Goal: Task Accomplishment & Management: Manage account settings

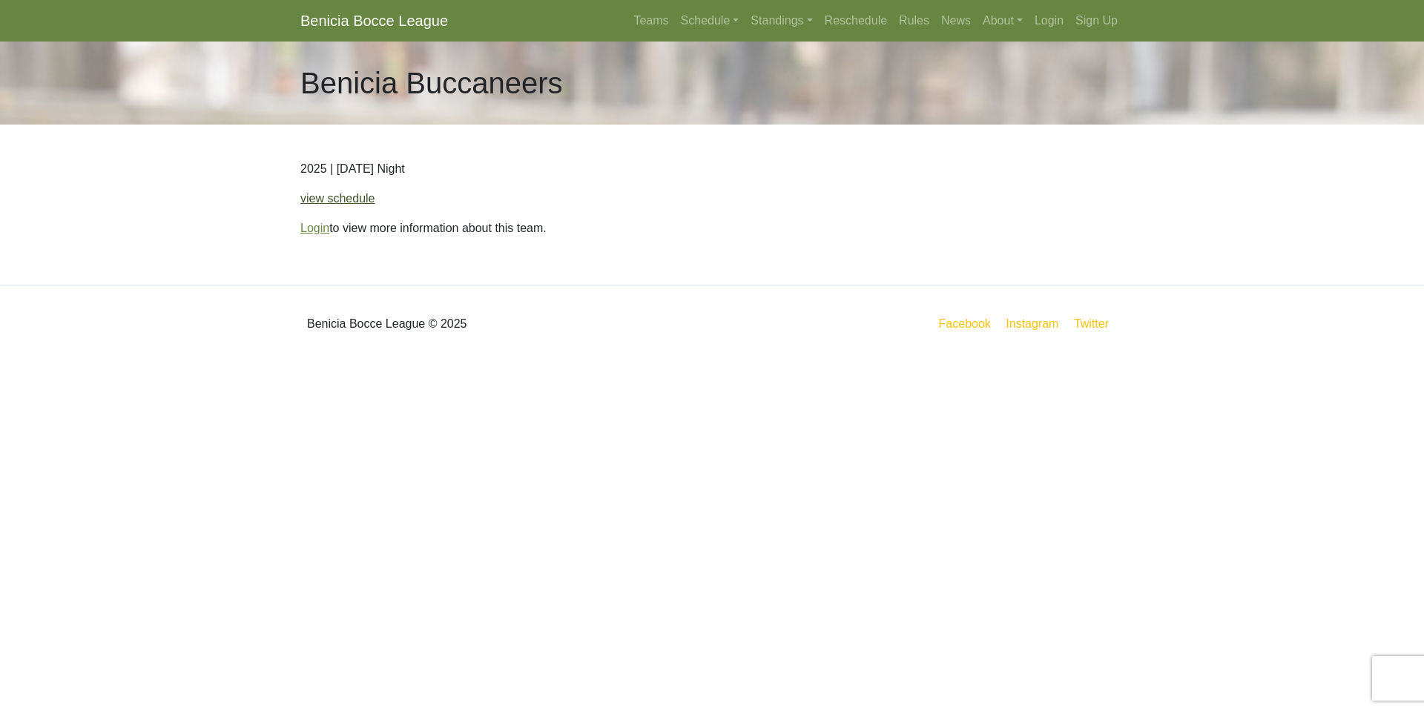
click at [351, 202] on link "view schedule" at bounding box center [337, 198] width 75 height 13
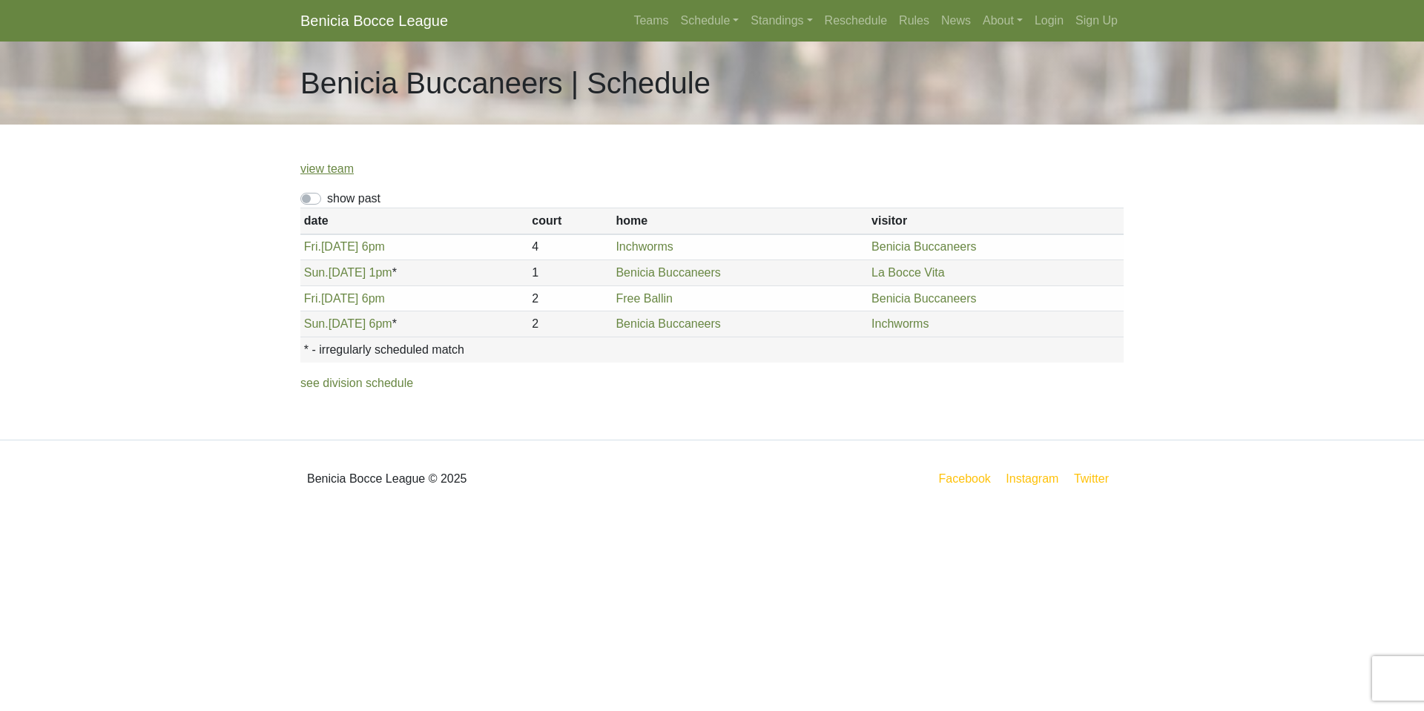
click at [392, 22] on link "Benicia Bocce League" at bounding box center [374, 21] width 148 height 30
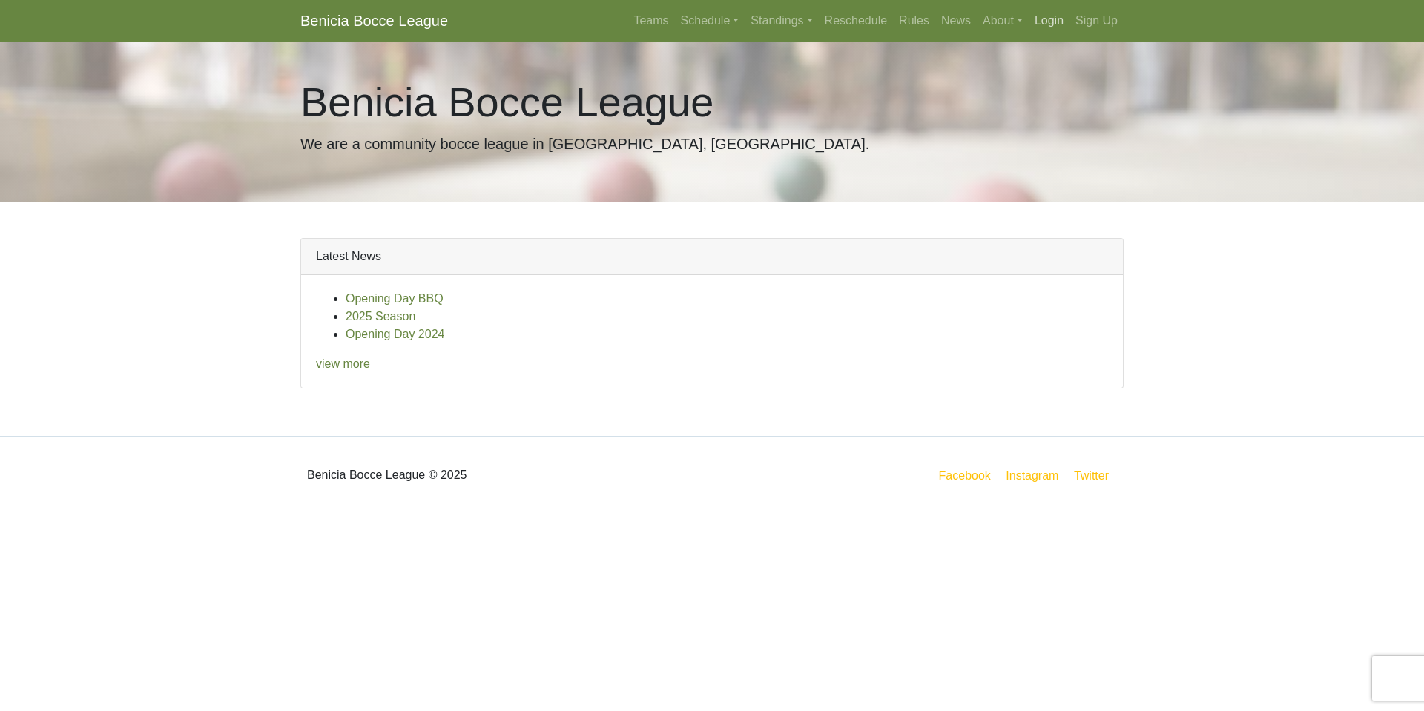
click at [1049, 22] on link "Login" at bounding box center [1049, 21] width 41 height 30
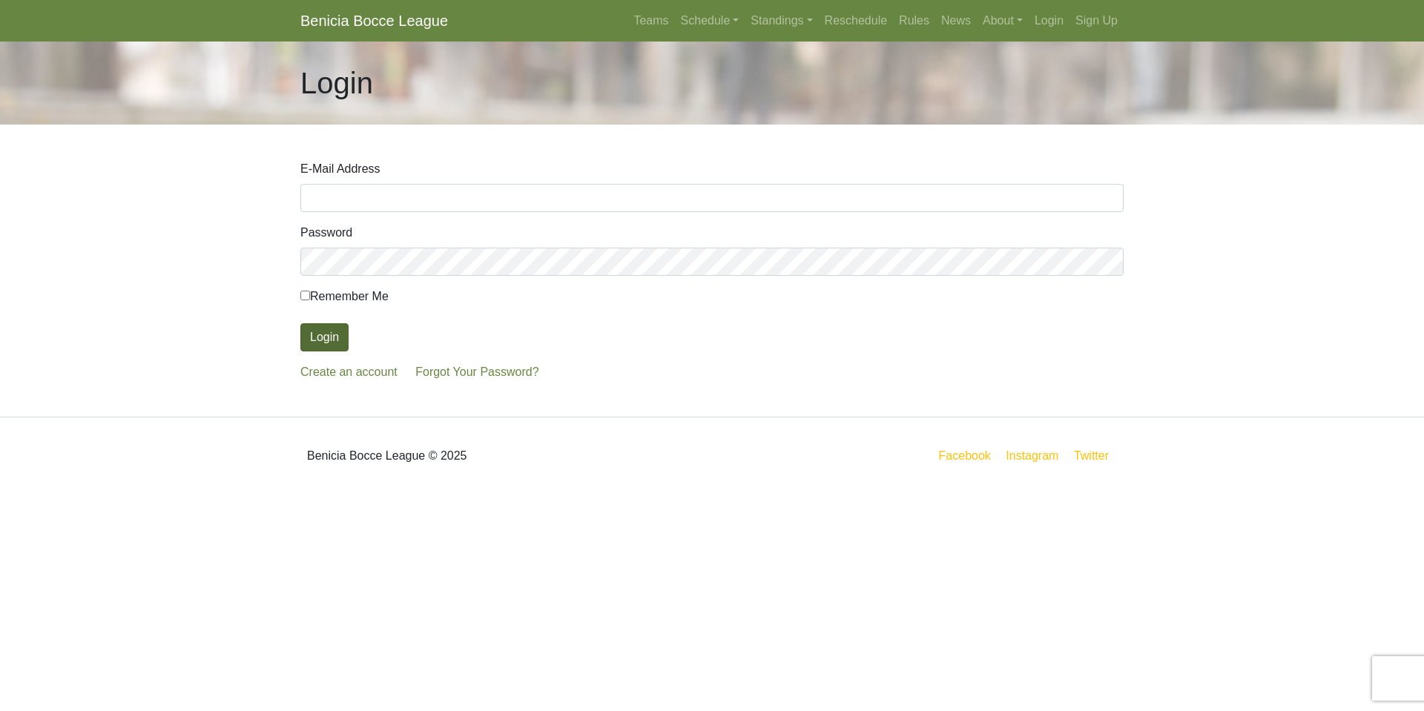
type input "ablee0728@yahoo.com"
click at [328, 339] on button "Login" at bounding box center [324, 337] width 48 height 28
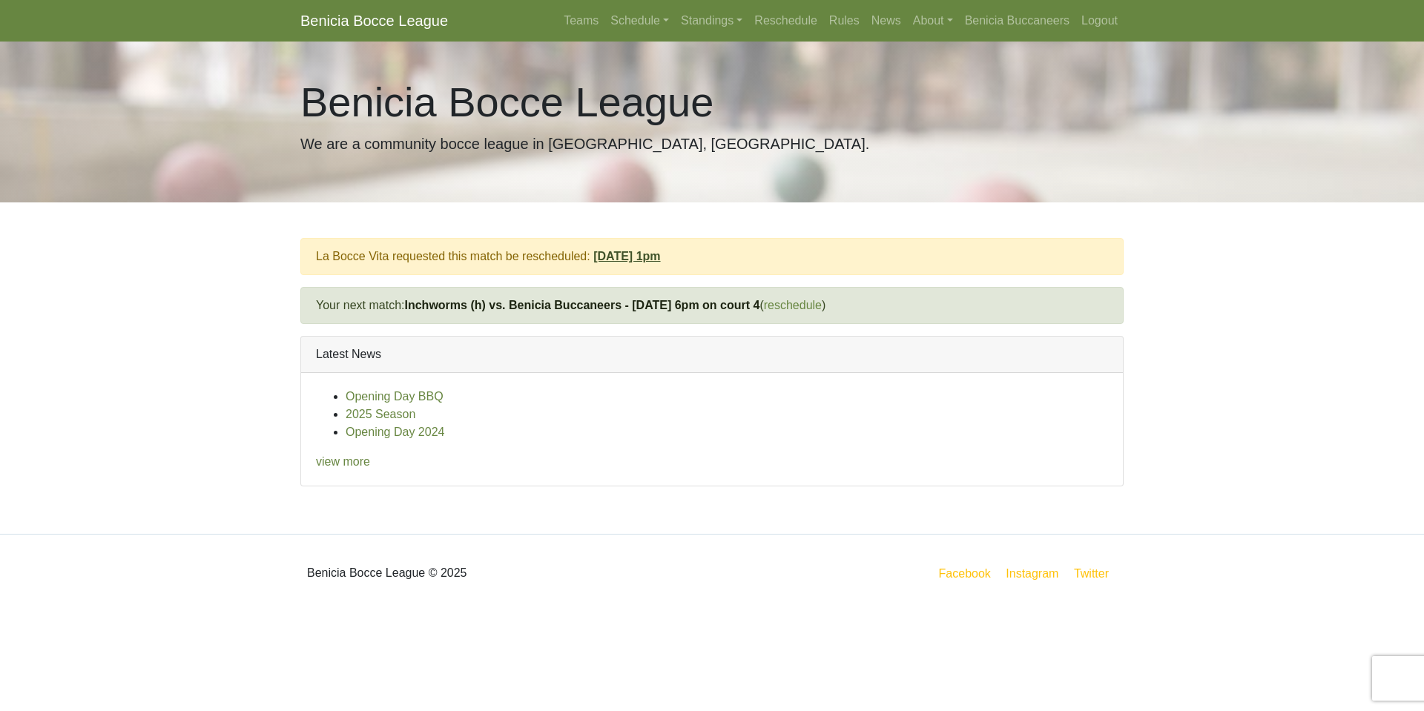
click at [637, 260] on link "Sun., 8/24/25, 1pm" at bounding box center [626, 256] width 67 height 13
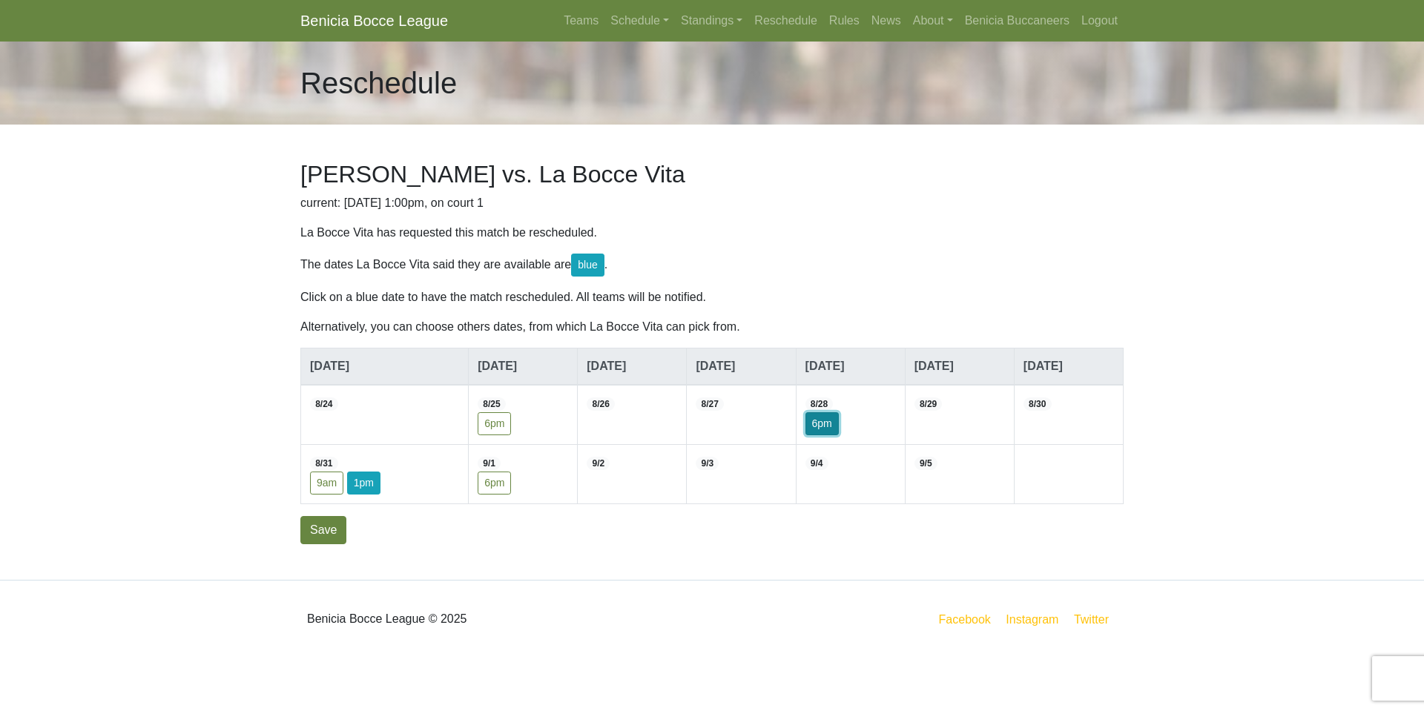
click at [829, 424] on button "6pm" at bounding box center [822, 423] width 33 height 23
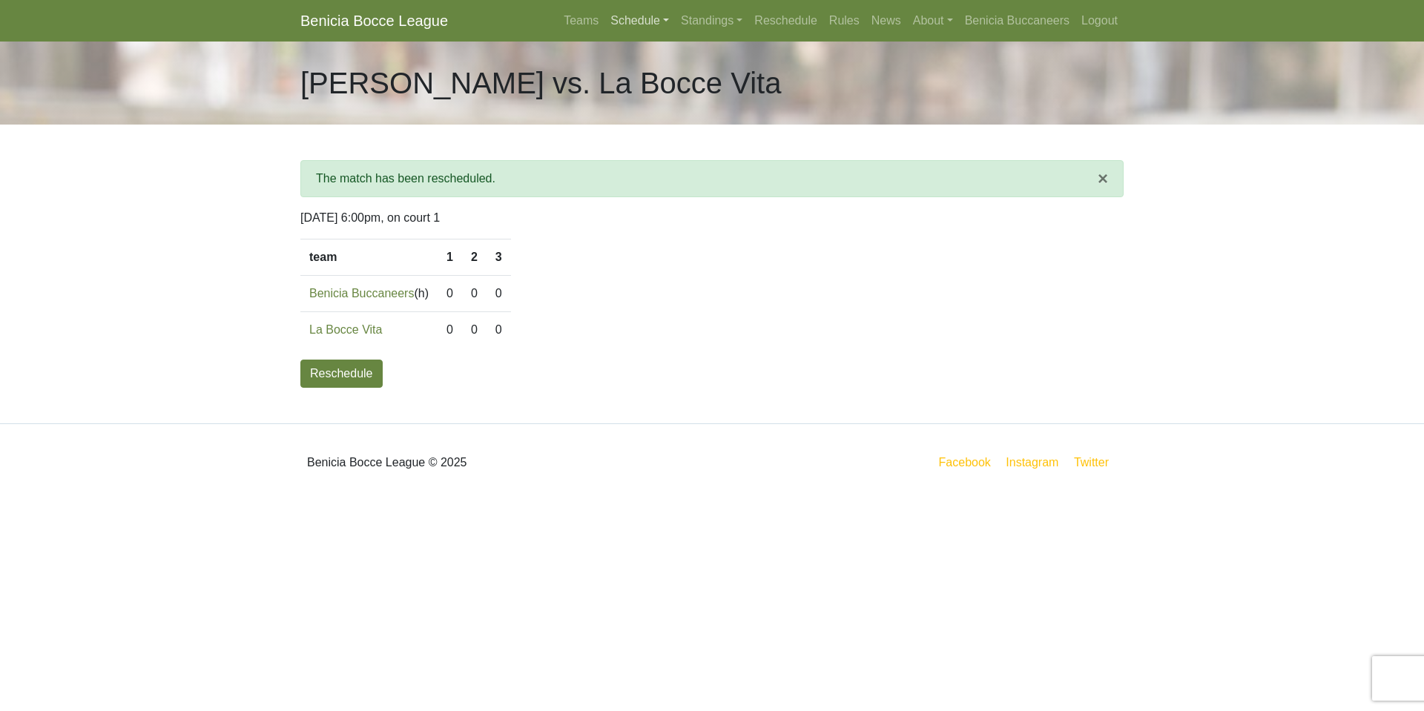
click at [640, 19] on link "Schedule" at bounding box center [640, 21] width 70 height 30
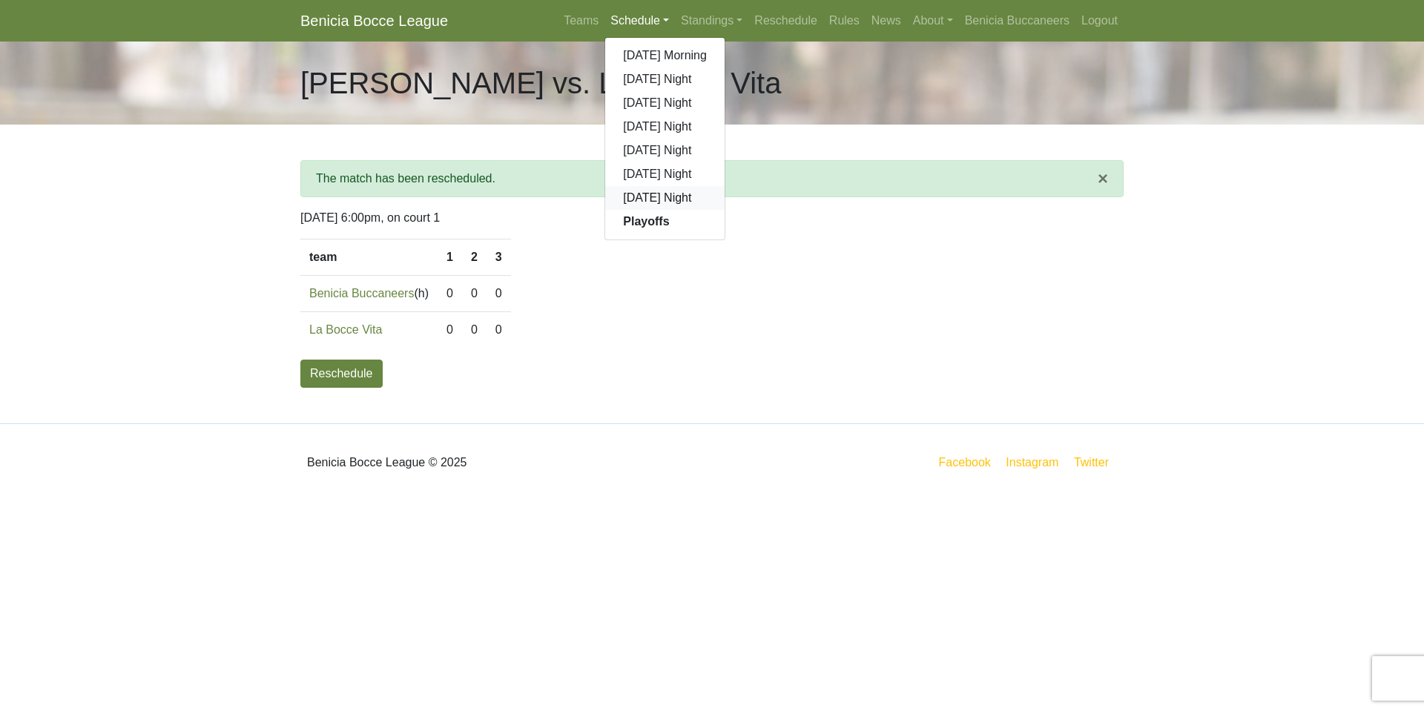
click at [654, 198] on link "[DATE] Night" at bounding box center [664, 198] width 119 height 24
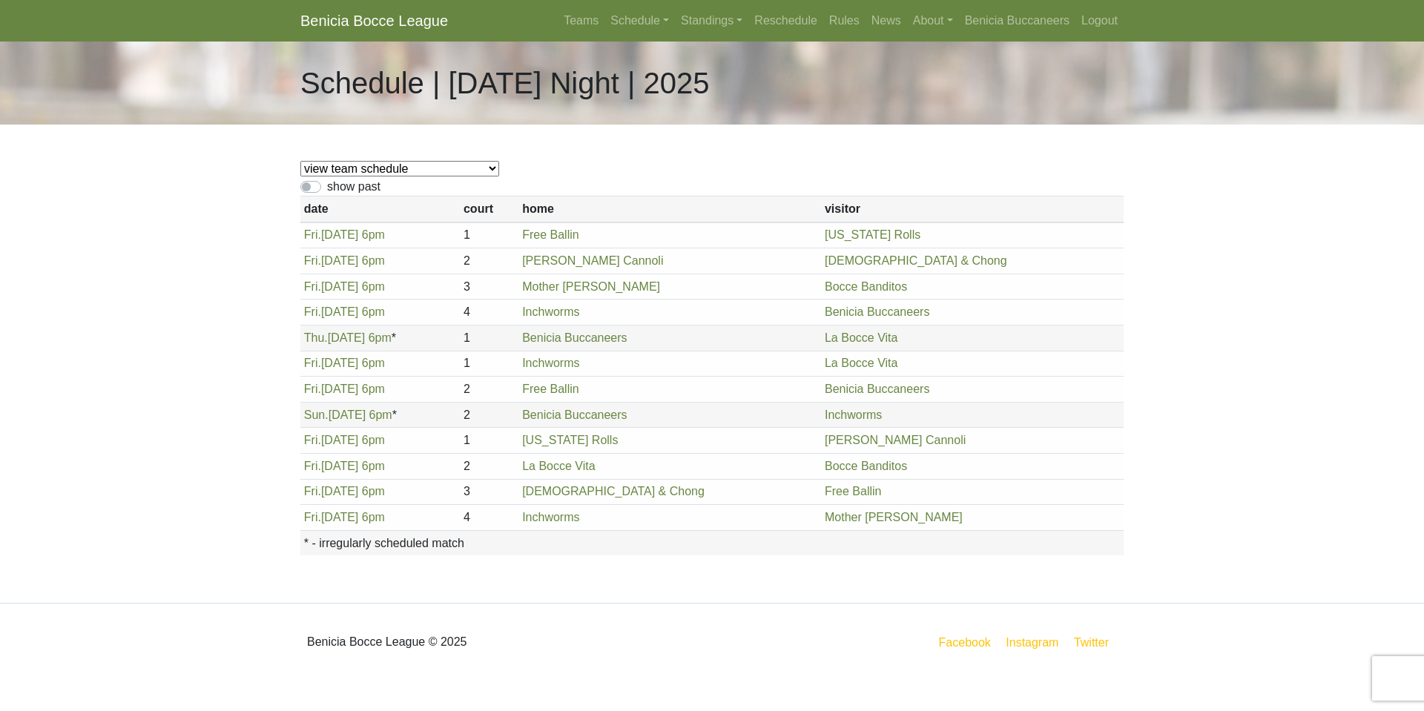
click at [366, 176] on select "view team schedule Benicia Buccaneers La Bocce Vita Free Ballin Inchworms [PERS…" at bounding box center [399, 169] width 199 height 16
select select "1844"
click at [300, 161] on select "view team schedule Benicia Buccaneers La Bocce Vita Free Ballin Inchworms [PERS…" at bounding box center [399, 169] width 199 height 16
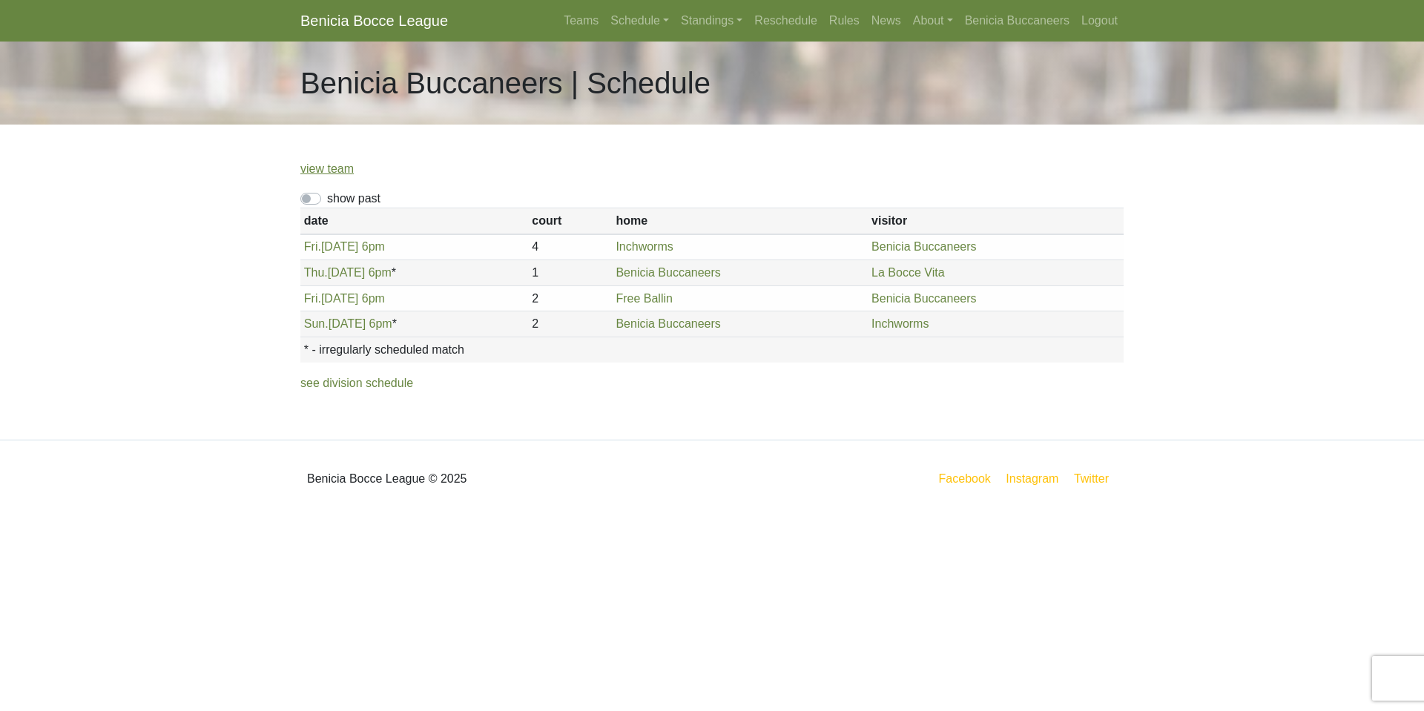
click at [327, 199] on label "show past" at bounding box center [353, 199] width 53 height 18
click at [327, 199] on input "show past" at bounding box center [332, 195] width 10 height 10
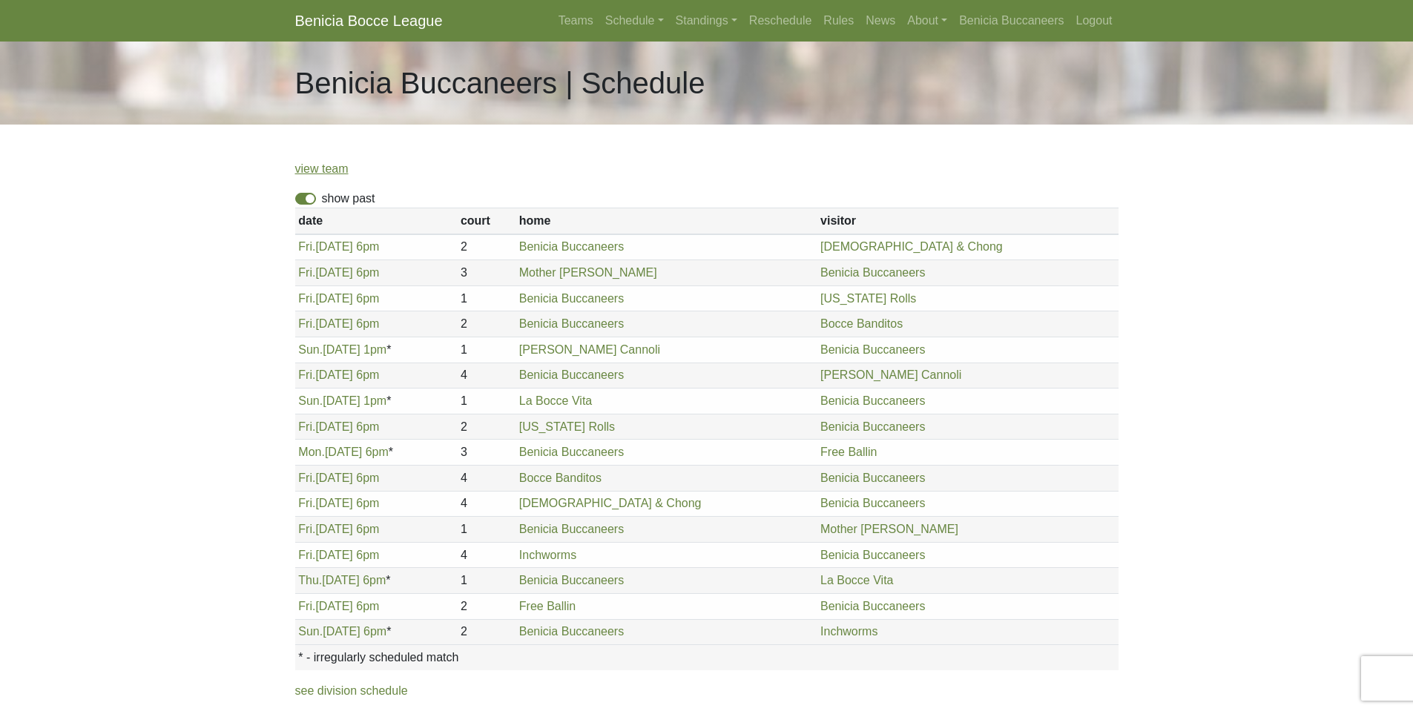
click at [322, 198] on label "show past" at bounding box center [348, 199] width 53 height 18
click at [322, 198] on input "show past" at bounding box center [327, 195] width 10 height 10
checkbox input "false"
